Goal: Navigation & Orientation: Understand site structure

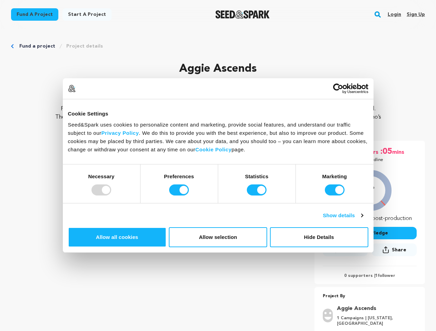
click at [111, 196] on div at bounding box center [101, 190] width 20 height 11
click at [189, 196] on input "Preferences" at bounding box center [179, 190] width 20 height 11
checkbox input "false"
click at [258, 196] on input "Statistics" at bounding box center [257, 190] width 20 height 11
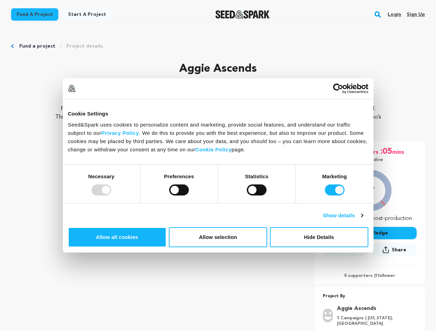
checkbox input "false"
click at [325, 196] on input "Marketing" at bounding box center [335, 190] width 20 height 11
checkbox input "false"
click at [363, 220] on link "Show details" at bounding box center [343, 216] width 40 height 8
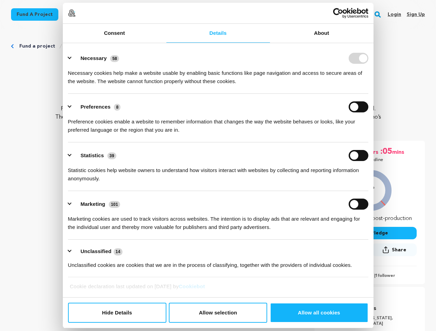
click at [368, 64] on div "Necessary 58" at bounding box center [218, 58] width 300 height 11
click at [372, 264] on ul "Necessary 58 Necessary cookies help make a website usable by enabling basic fun…" at bounding box center [218, 161] width 307 height 233
click at [382, 286] on div "29 days :22 hrs :05 mins Until Deadline 0% $0" at bounding box center [370, 247] width 110 height 212
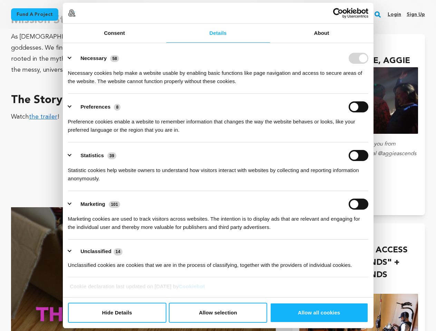
click at [379, 15] on rect "button" at bounding box center [378, 14] width 8 height 8
click at [76, 17] on img at bounding box center [72, 13] width 8 height 8
